Goal: Transaction & Acquisition: Download file/media

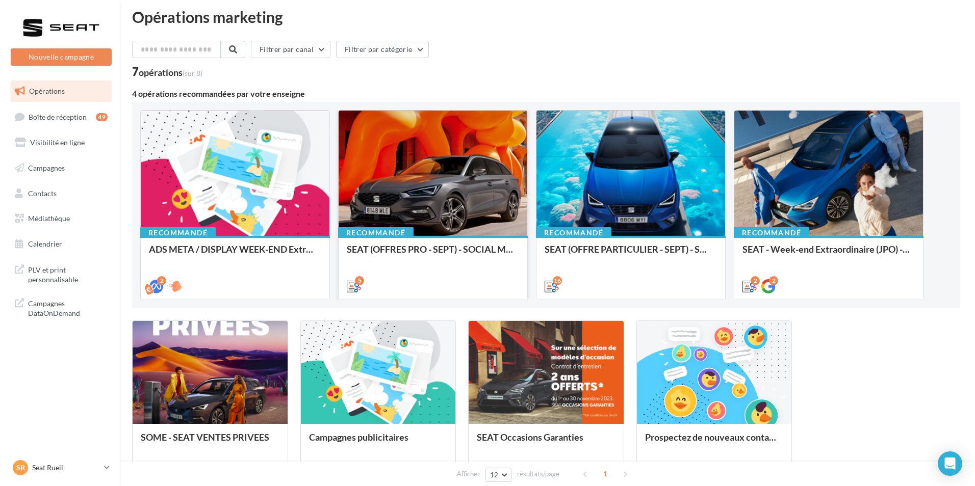
scroll to position [8, 0]
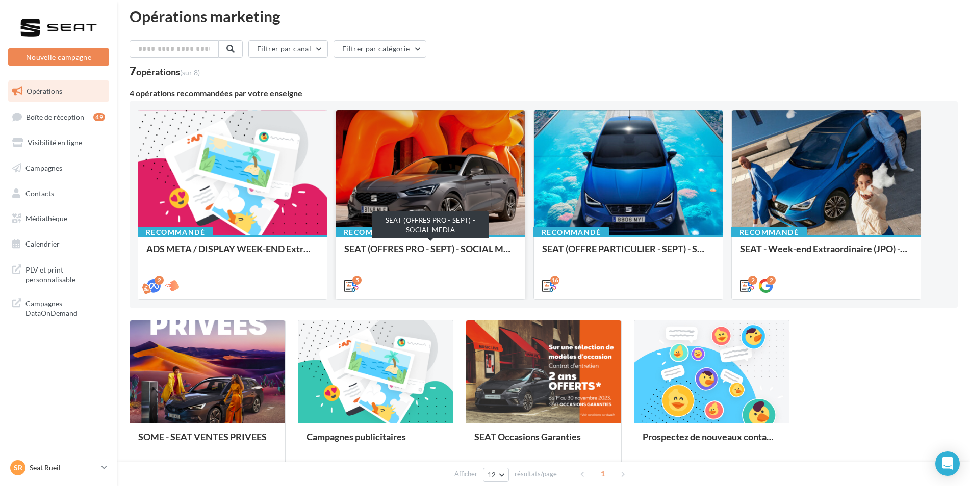
click at [465, 248] on div "SEAT (OFFRES PRO - SEPT) - SOCIAL MEDIA" at bounding box center [430, 254] width 172 height 20
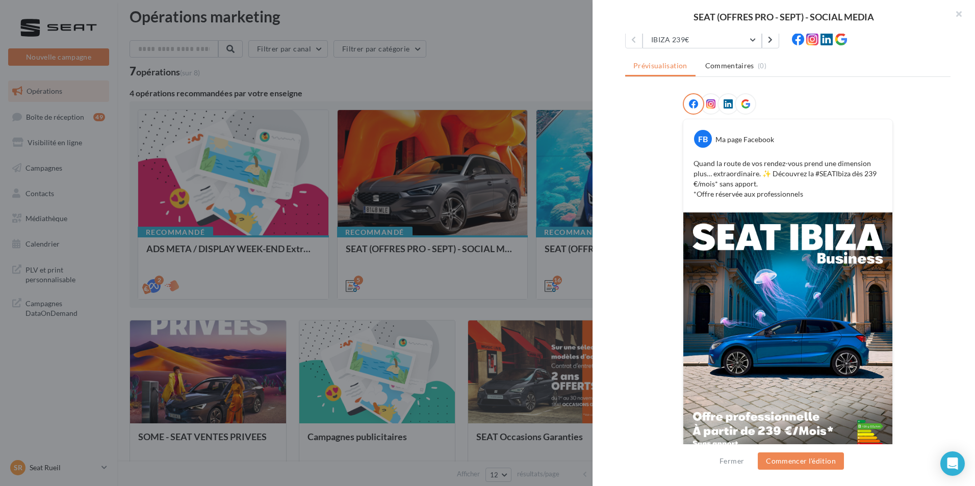
scroll to position [143, 0]
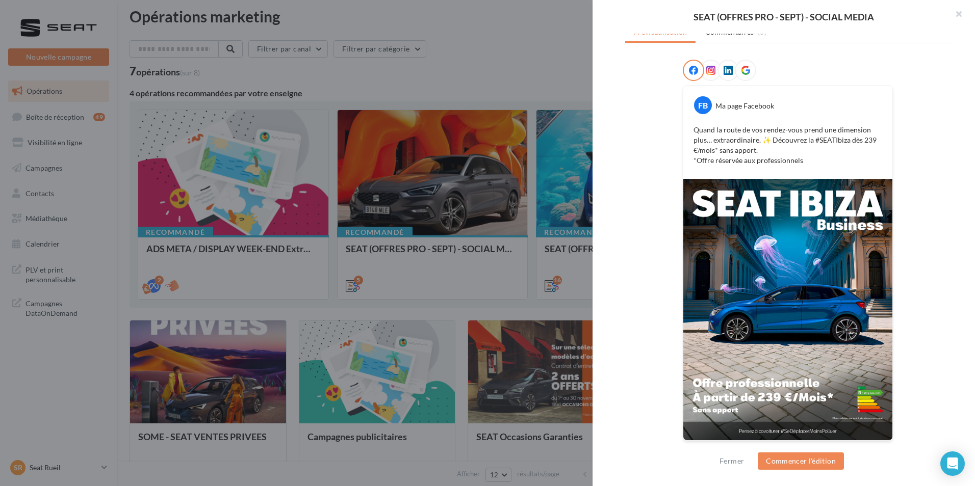
click at [707, 74] on icon at bounding box center [710, 70] width 9 height 9
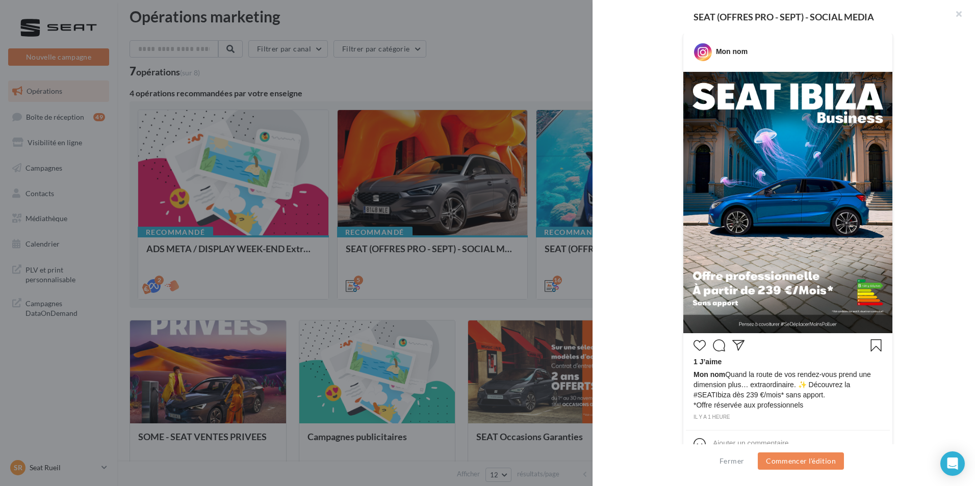
scroll to position [217, 0]
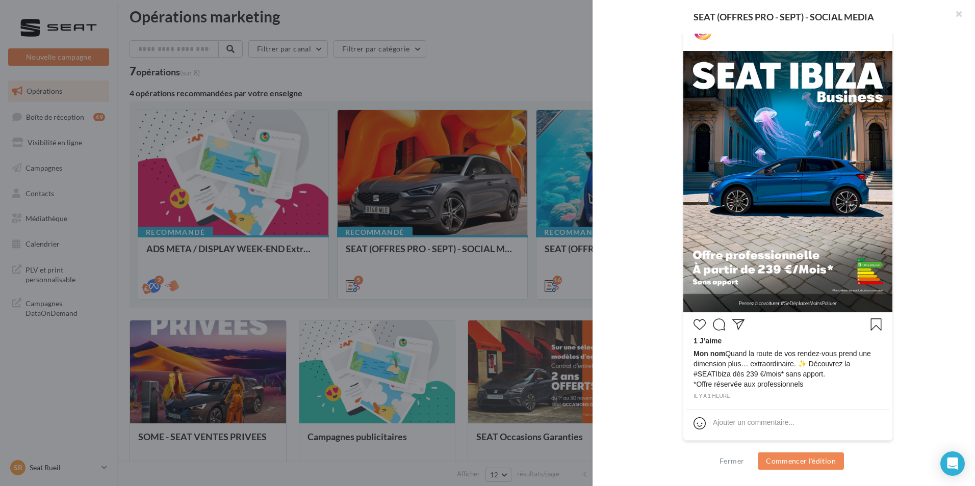
click at [731, 125] on img at bounding box center [787, 182] width 209 height 262
click at [776, 465] on button "Commencer l'édition" at bounding box center [801, 461] width 86 height 17
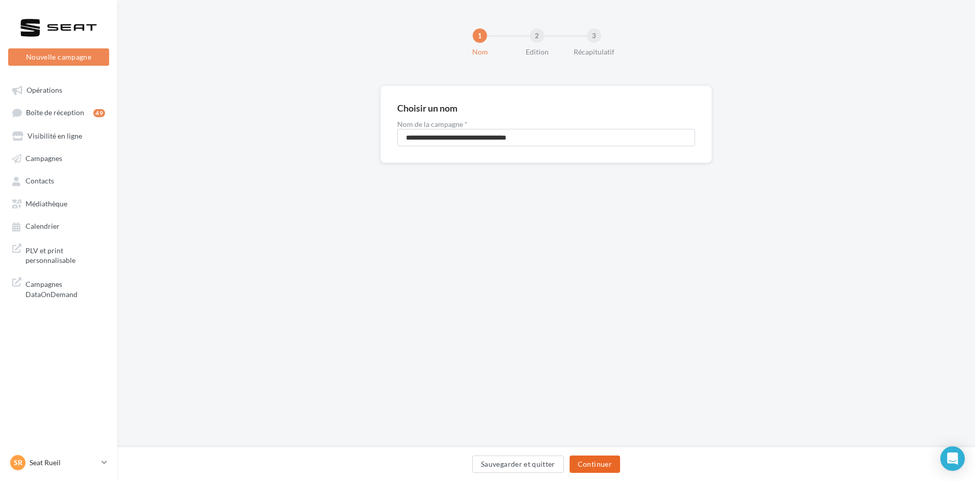
click at [593, 471] on button "Continuer" at bounding box center [595, 464] width 50 height 17
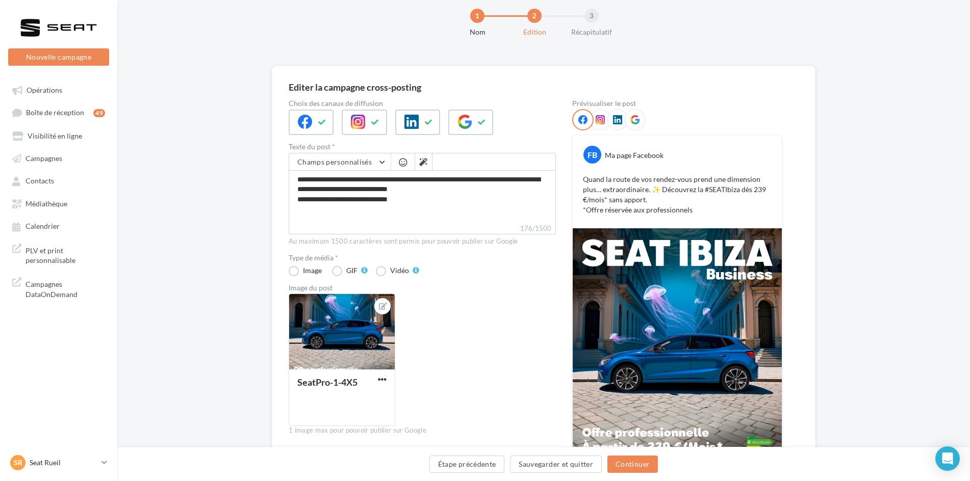
scroll to position [22, 0]
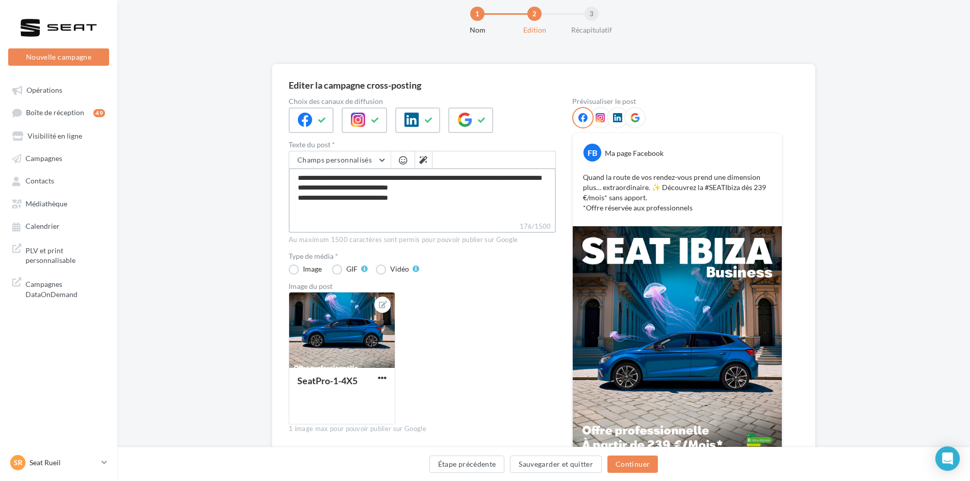
drag, startPoint x: 421, startPoint y: 199, endPoint x: 286, endPoint y: 157, distance: 141.1
click at [286, 157] on div "**********" at bounding box center [544, 295] width 544 height 463
click at [426, 208] on textarea "**********" at bounding box center [422, 194] width 267 height 53
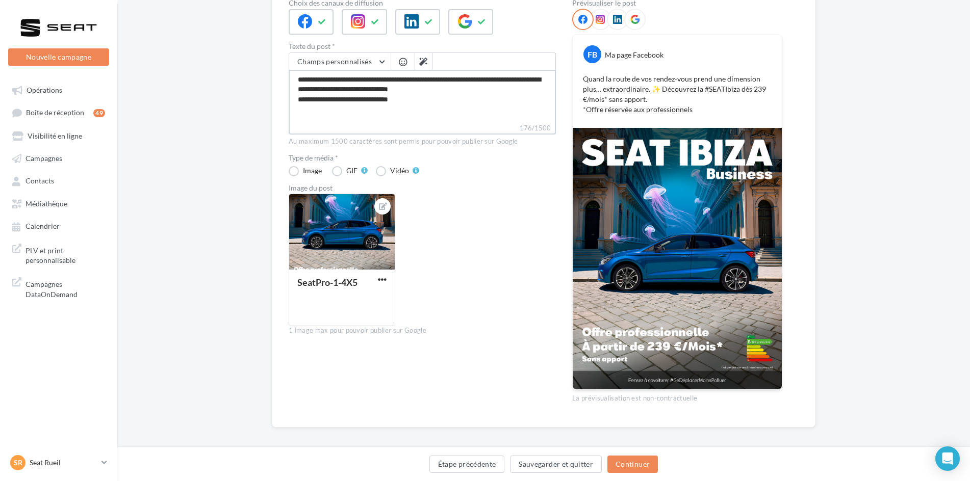
scroll to position [122, 0]
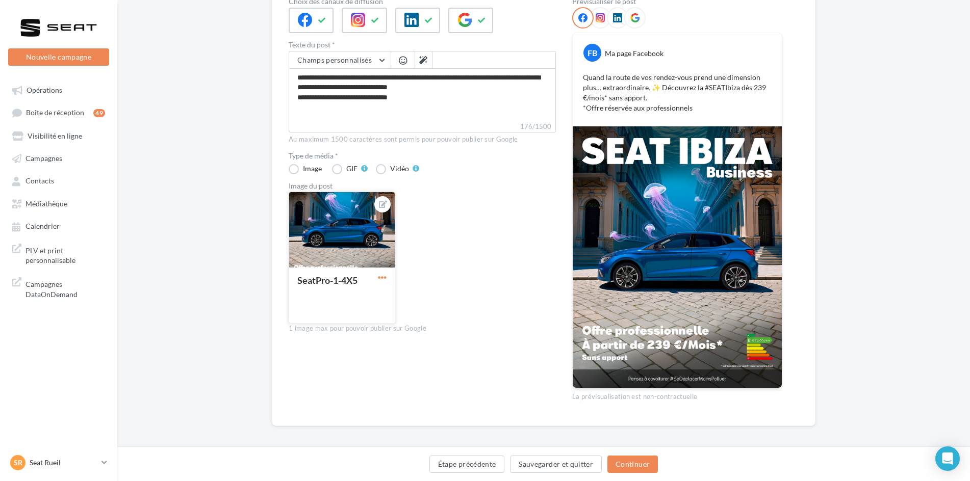
click at [381, 279] on span "button" at bounding box center [382, 277] width 9 height 9
click at [532, 463] on button "Sauvegarder et quitter" at bounding box center [556, 464] width 92 height 17
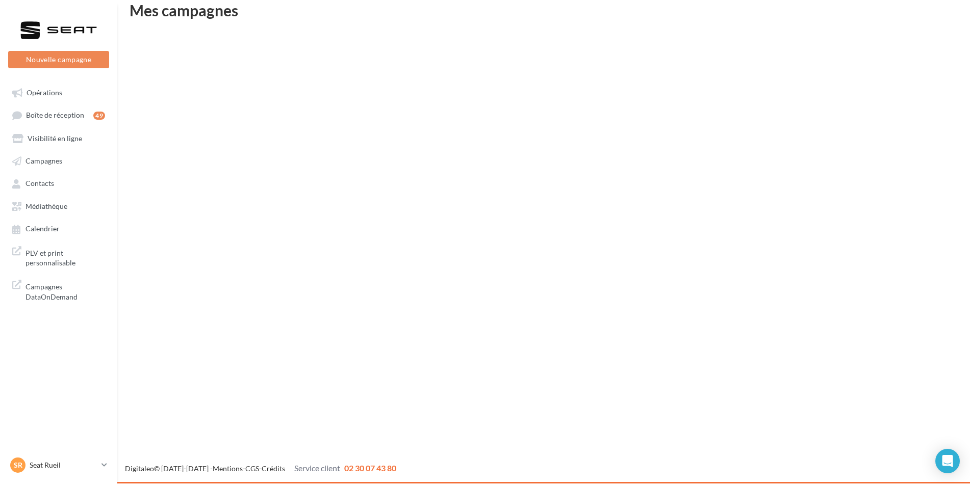
scroll to position [16, 0]
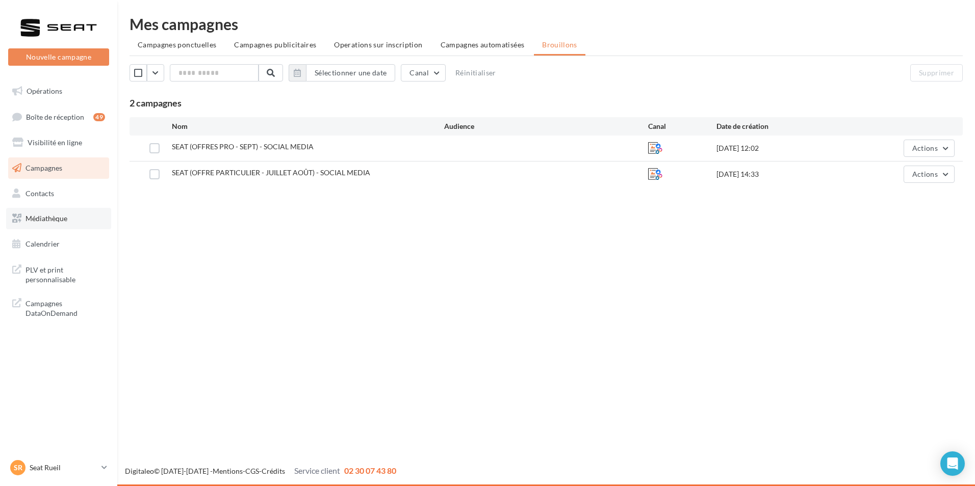
click at [22, 220] on link "Médiathèque" at bounding box center [58, 218] width 105 height 21
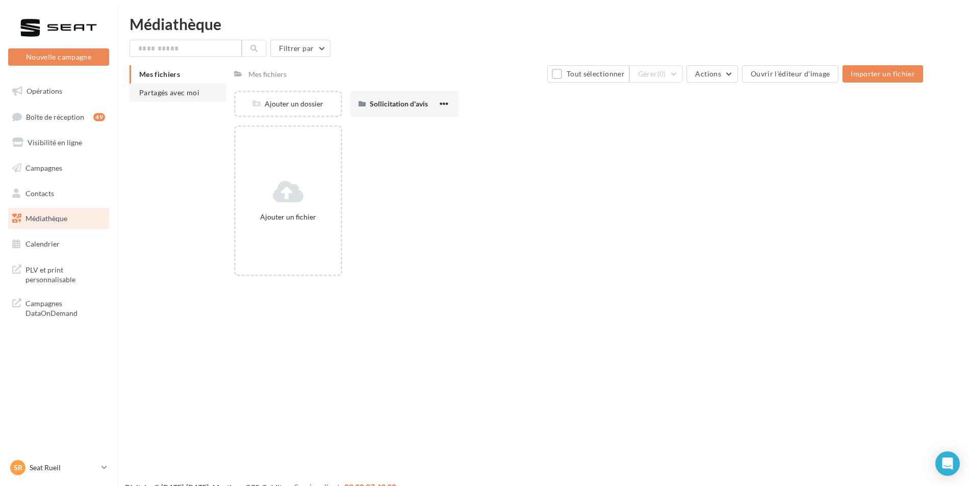
click at [192, 91] on span "Partagés avec moi" at bounding box center [169, 92] width 60 height 9
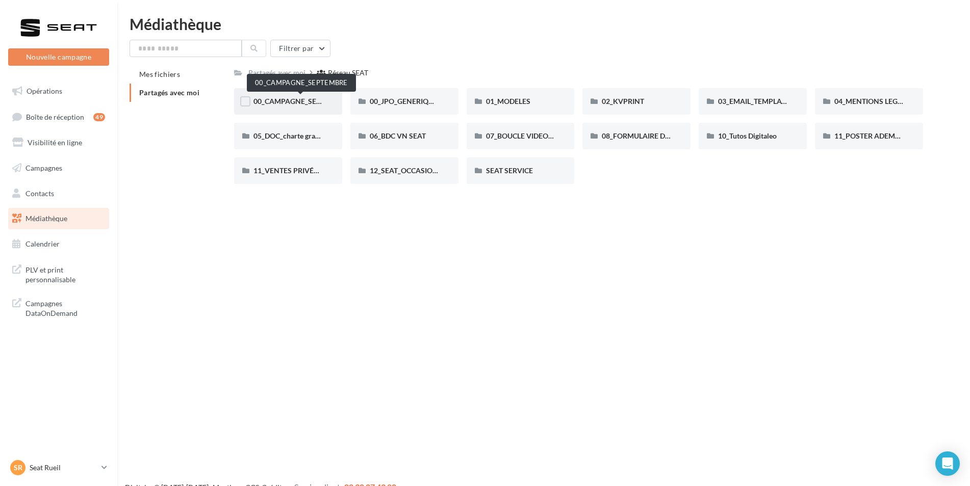
click at [272, 102] on span "00_CAMPAGNE_SEPTEMBRE" at bounding box center [300, 101] width 95 height 9
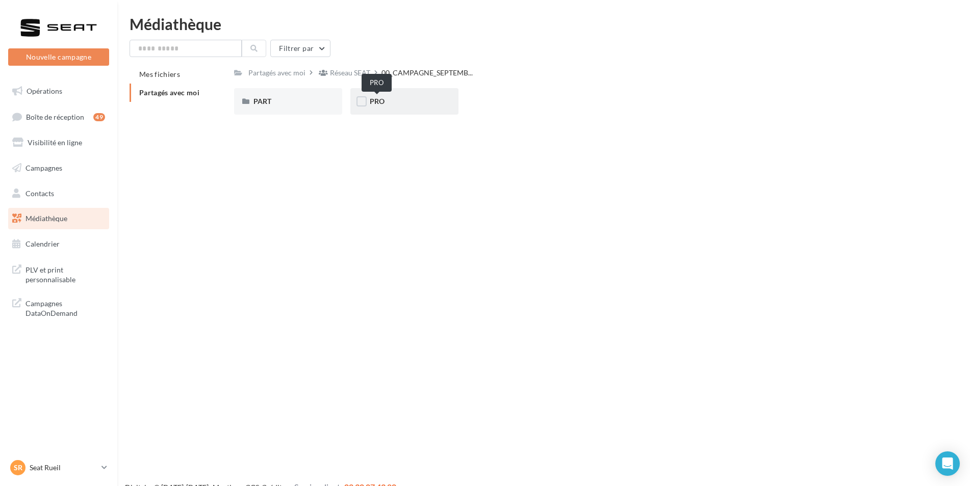
click at [378, 106] on span "PRO" at bounding box center [377, 101] width 15 height 9
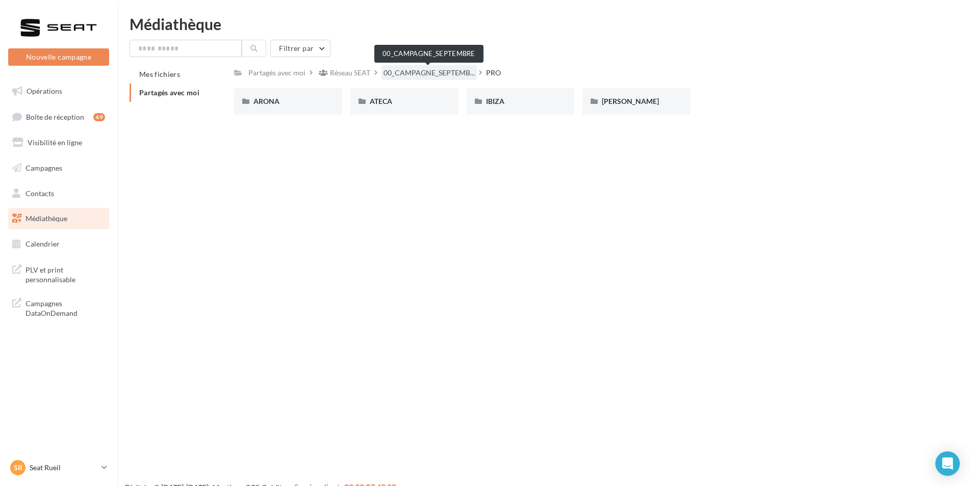
click at [418, 74] on span "00_CAMPAGNE_SEPTEMB..." at bounding box center [428, 73] width 91 height 10
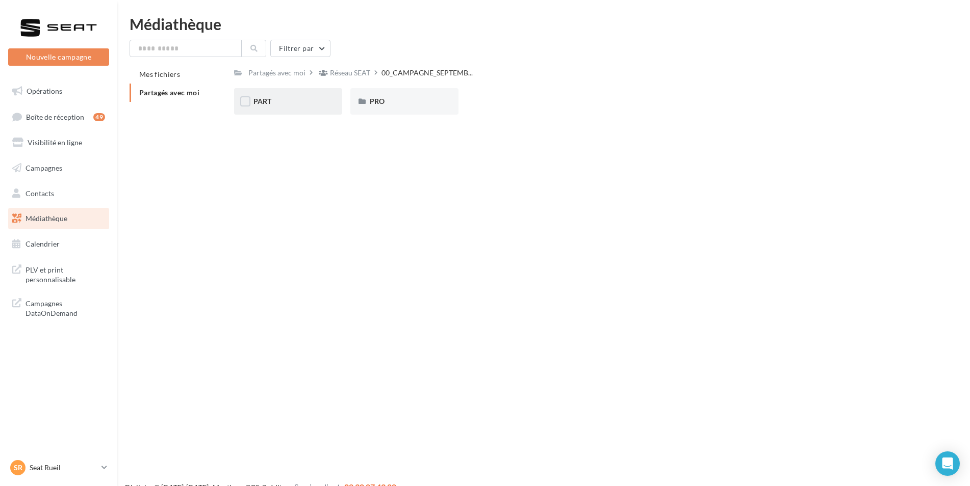
drag, startPoint x: 368, startPoint y: 103, endPoint x: 329, endPoint y: 110, distance: 39.4
click at [329, 110] on div "PART" at bounding box center [288, 101] width 108 height 27
click at [487, 103] on span "IBIZA" at bounding box center [495, 101] width 18 height 9
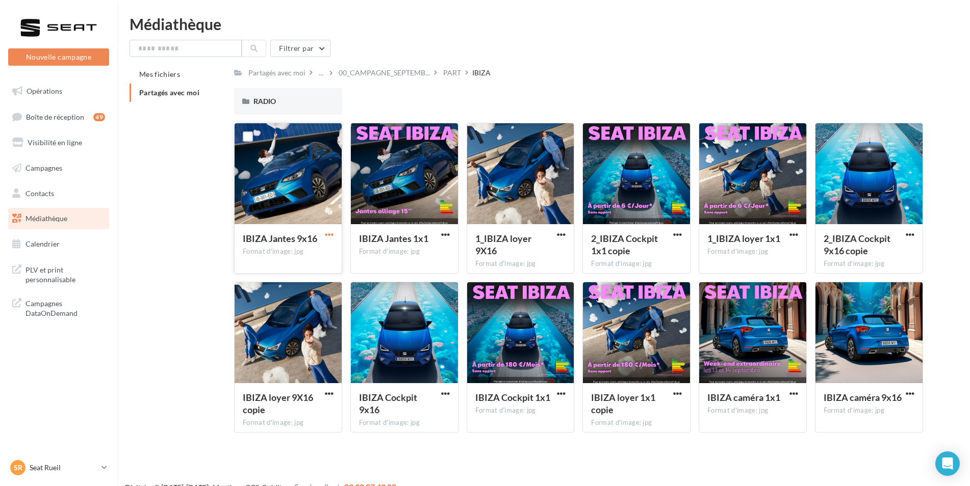
click at [330, 236] on span "button" at bounding box center [329, 235] width 9 height 9
click at [283, 261] on button "Télécharger" at bounding box center [285, 255] width 102 height 27
drag, startPoint x: 670, startPoint y: 29, endPoint x: 810, endPoint y: 18, distance: 141.2
click at [810, 18] on div "Médiathèque" at bounding box center [544, 23] width 828 height 15
click at [104, 465] on icon at bounding box center [104, 468] width 6 height 9
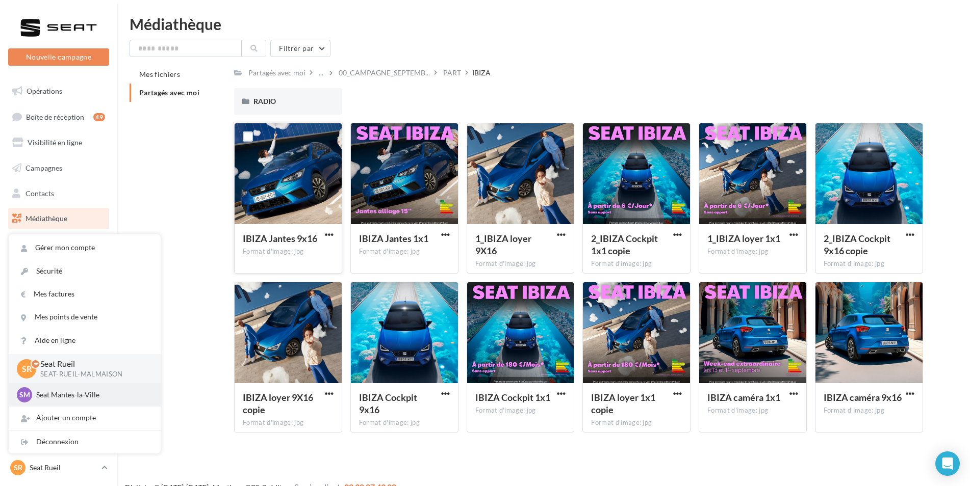
click at [63, 393] on p "Seat Mantes-la-Ville" at bounding box center [92, 395] width 112 height 10
